Goal: Task Accomplishment & Management: Manage account settings

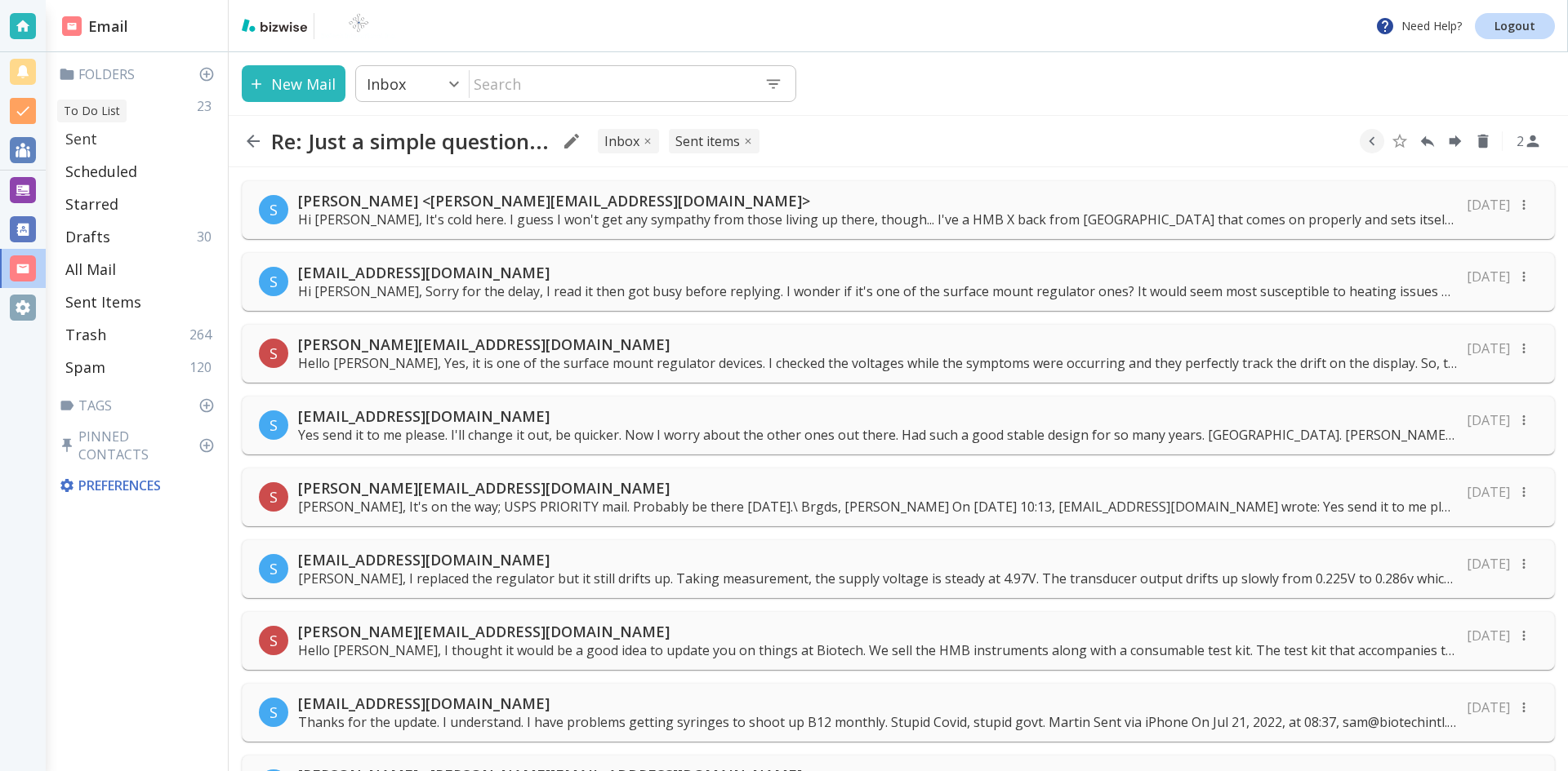
scroll to position [693, 0]
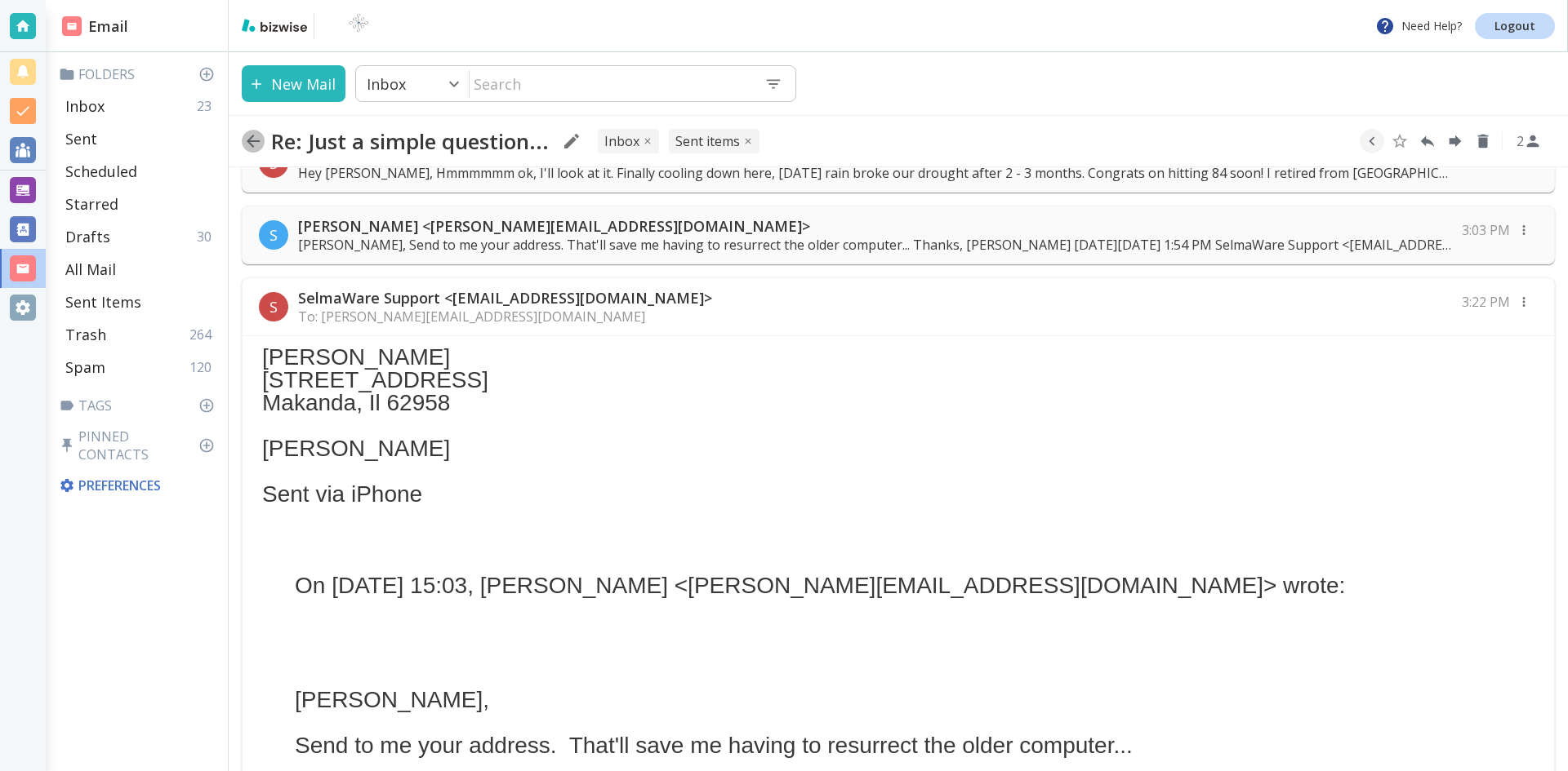
click at [251, 141] on icon "button" at bounding box center [253, 141] width 13 height 13
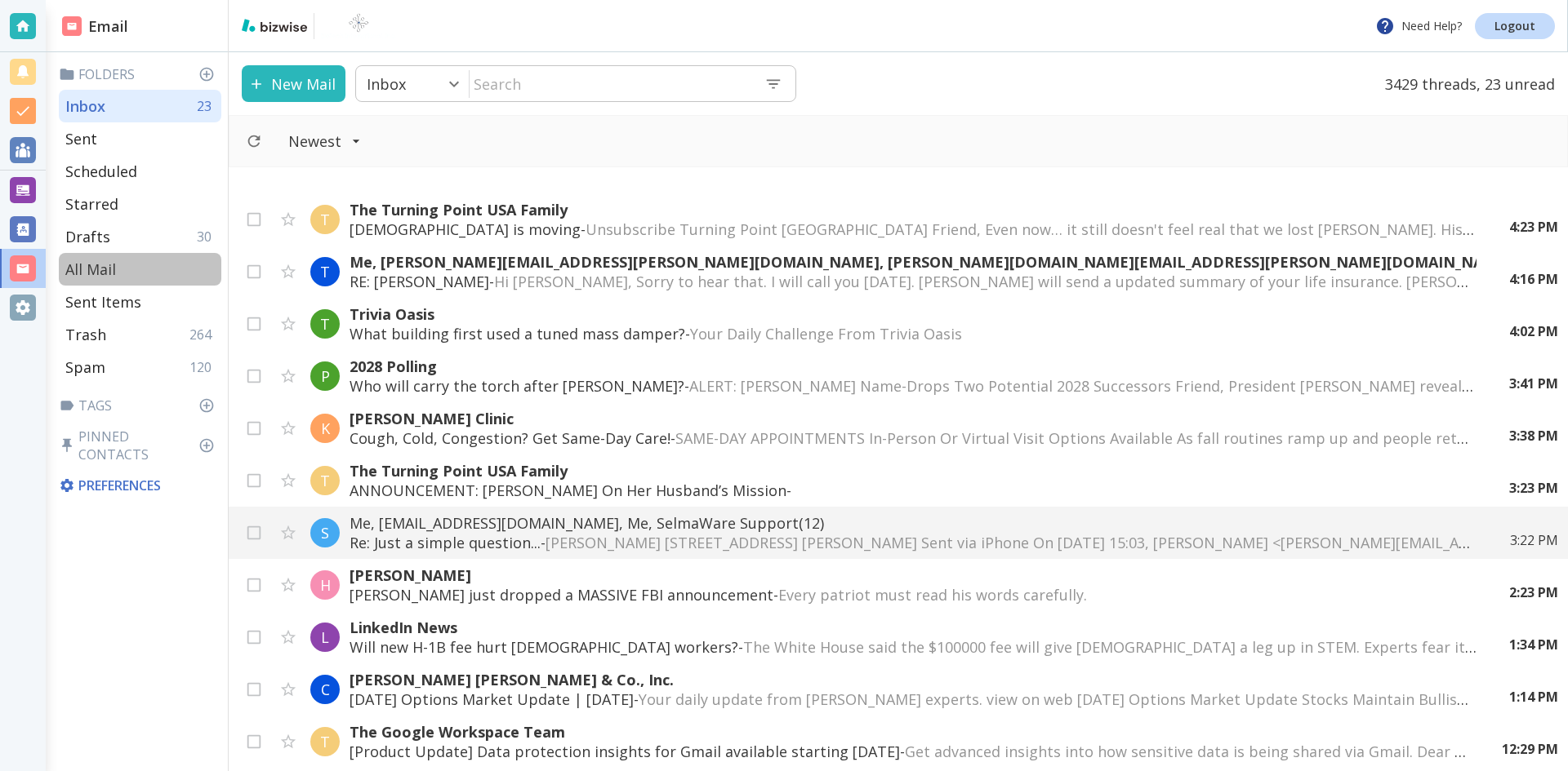
click at [95, 265] on p "All Mail" at bounding box center [90, 269] width 51 height 20
type input "5"
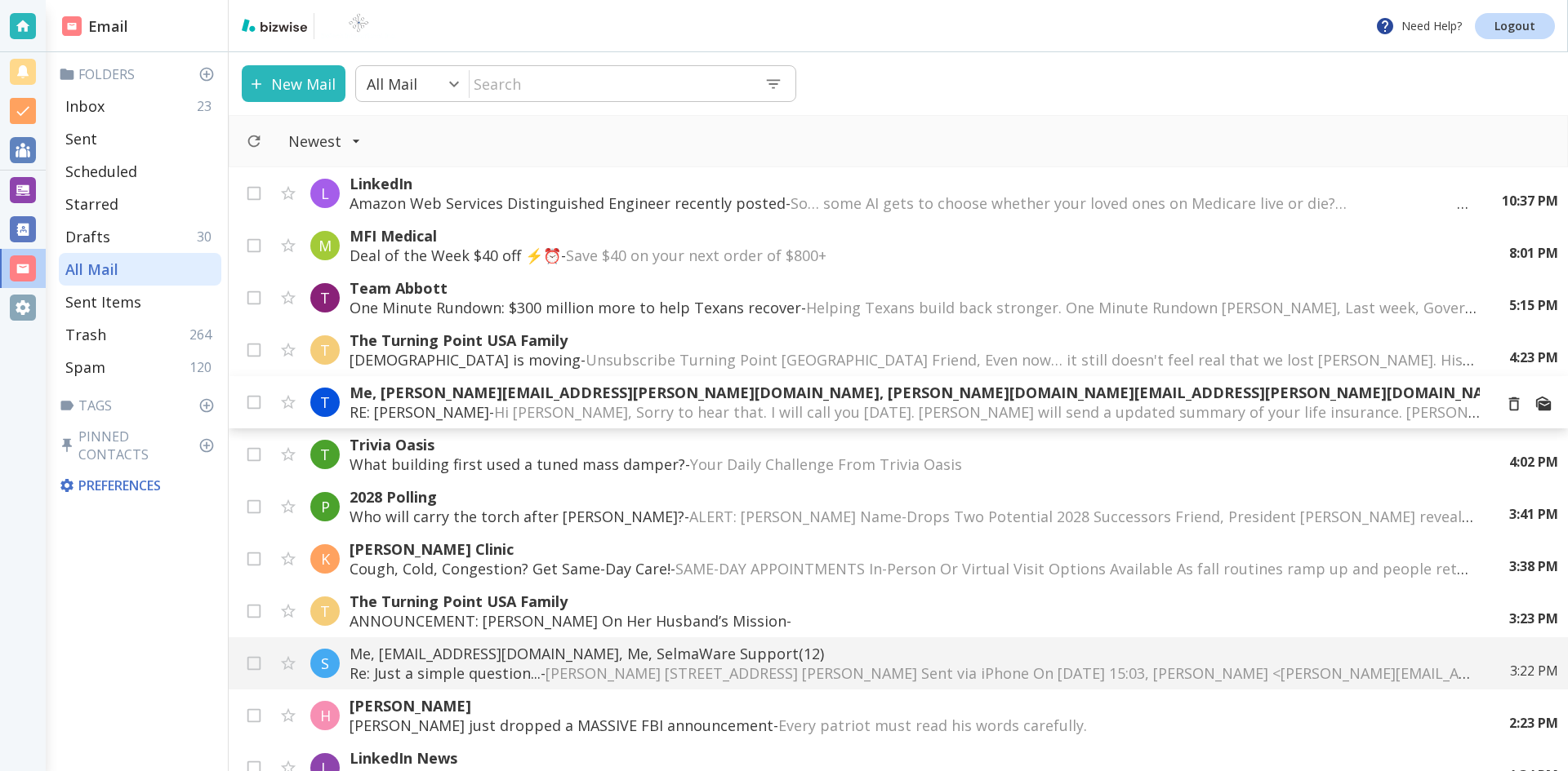
click at [625, 388] on p "Me, [PERSON_NAME][EMAIL_ADDRESS][PERSON_NAME][DOMAIN_NAME], [PERSON_NAME][DOMAI…" at bounding box center [915, 393] width 1130 height 20
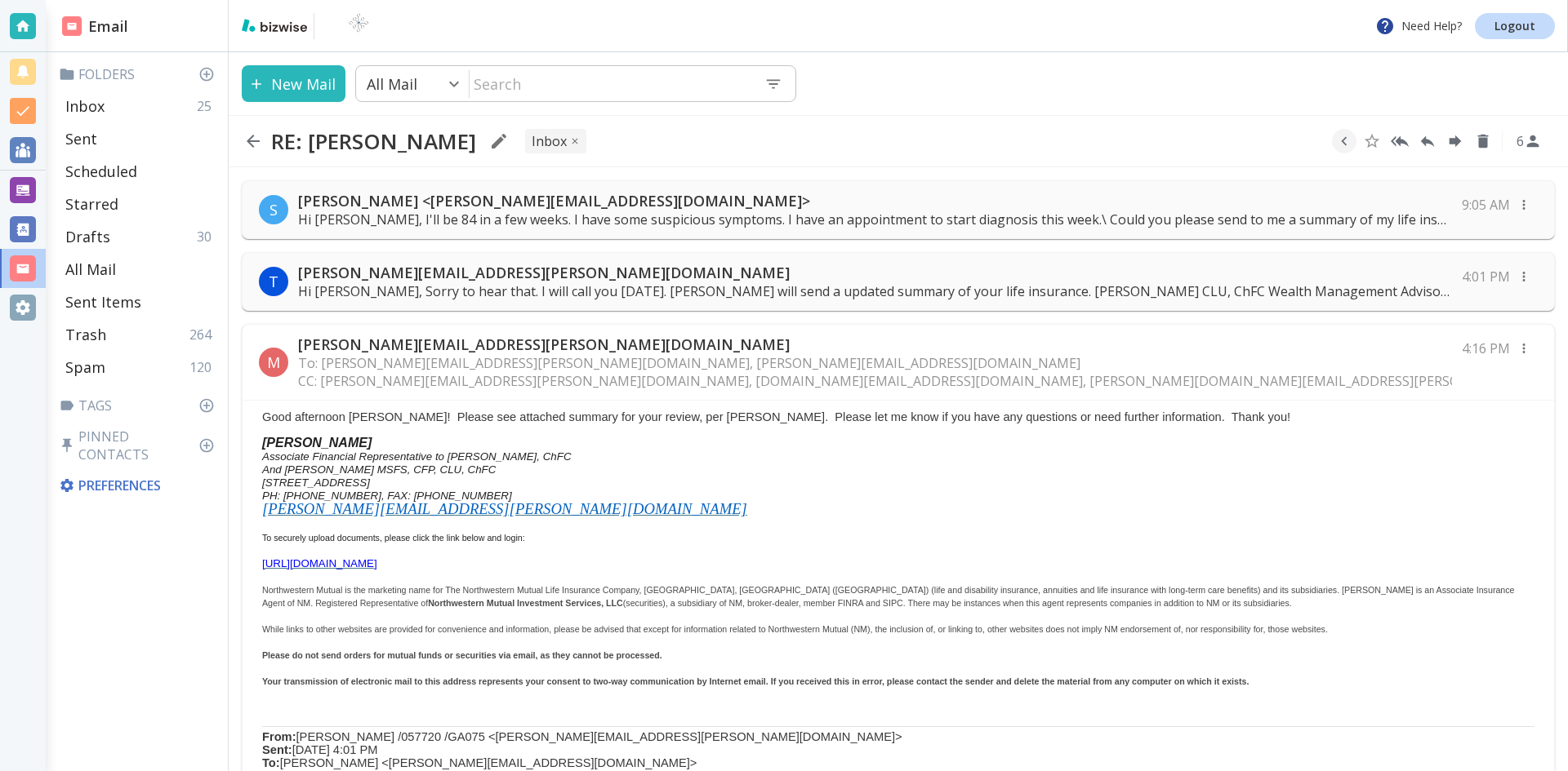
click at [1124, 218] on p "Hi [PERSON_NAME], I'll be 84 in a few weeks. I have some suspicious symptoms. I…" at bounding box center [874, 219] width 1154 height 18
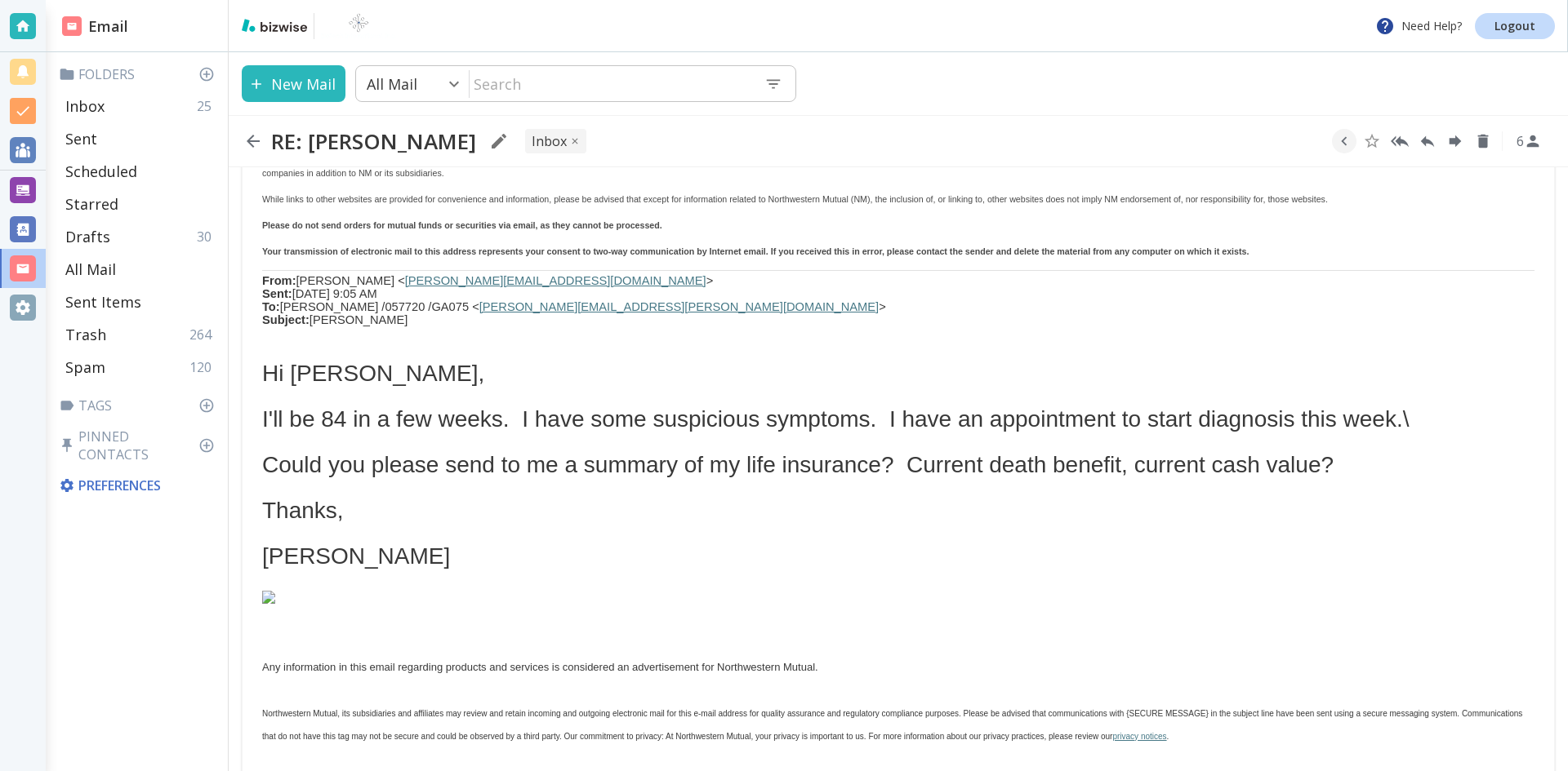
scroll to position [1306, 0]
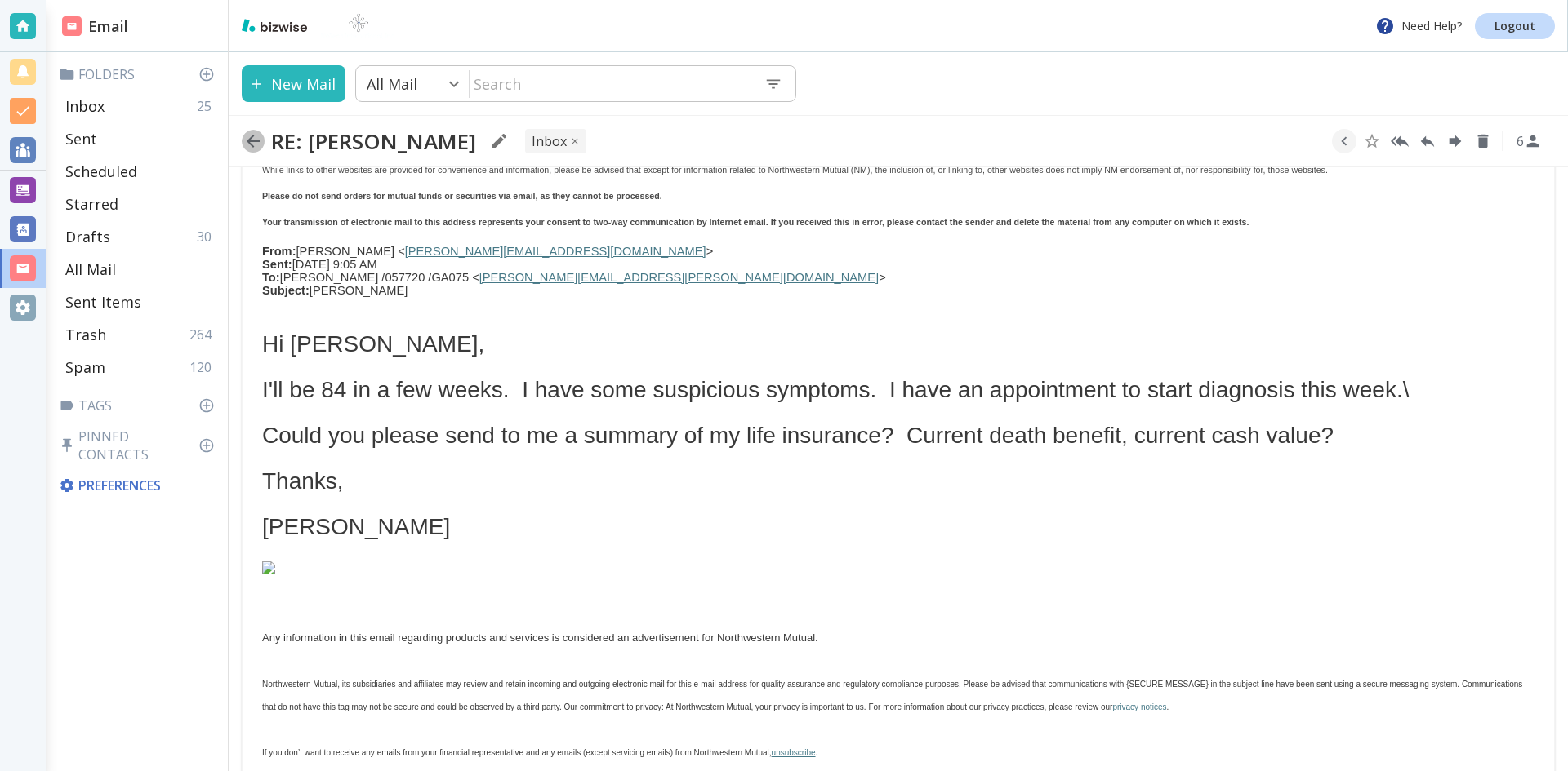
click at [249, 138] on icon "button" at bounding box center [253, 141] width 20 height 20
